Goal: Task Accomplishment & Management: Use online tool/utility

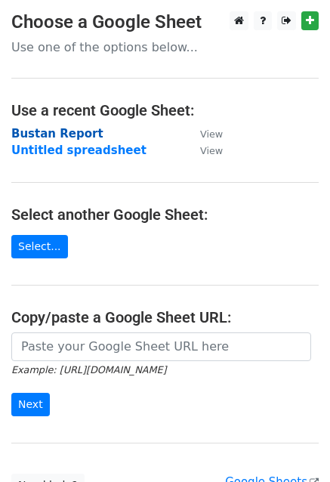
click at [54, 129] on strong "Bustan Report" at bounding box center [57, 134] width 92 height 14
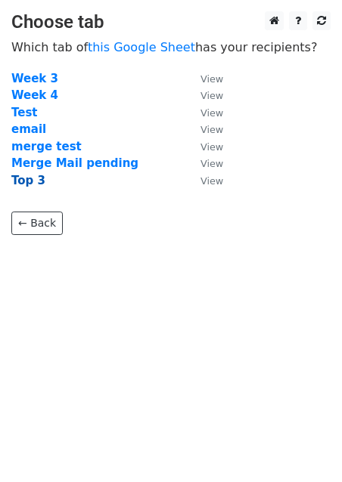
click at [27, 175] on strong "Top 3" at bounding box center [28, 181] width 34 height 14
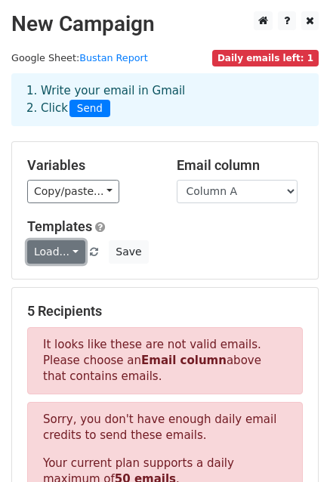
click at [54, 248] on link "Load..." at bounding box center [56, 251] width 58 height 23
click at [65, 289] on link "Test" at bounding box center [87, 286] width 119 height 24
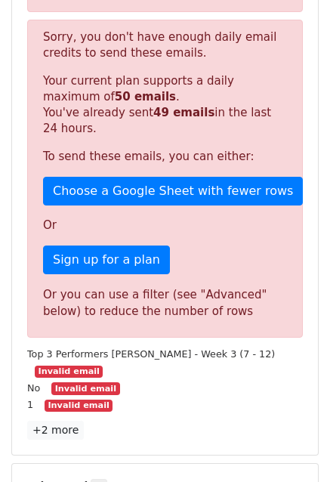
scroll to position [503, 0]
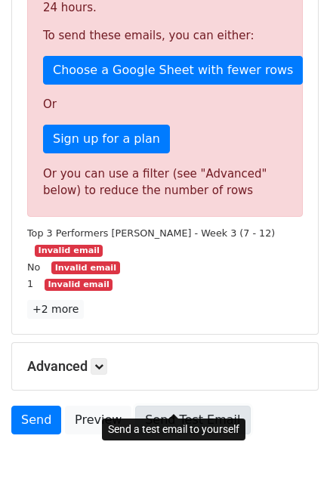
click at [158, 406] on link "Send Test Email" at bounding box center [192, 420] width 115 height 29
click at [159, 406] on link "Send Test Email" at bounding box center [192, 420] width 115 height 29
